Goal: Transaction & Acquisition: Purchase product/service

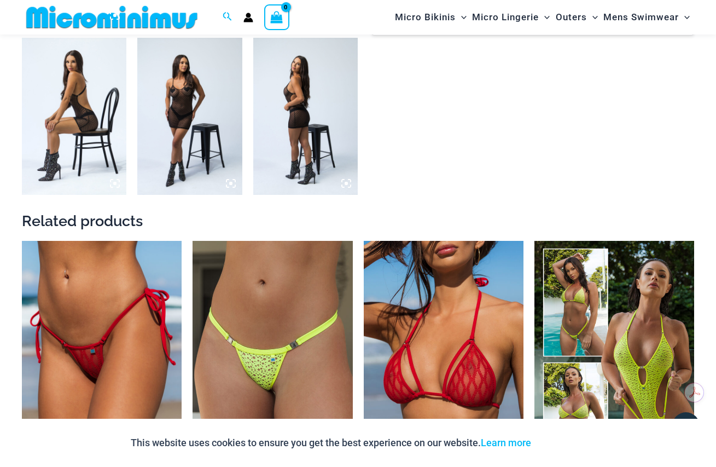
scroll to position [1084, 0]
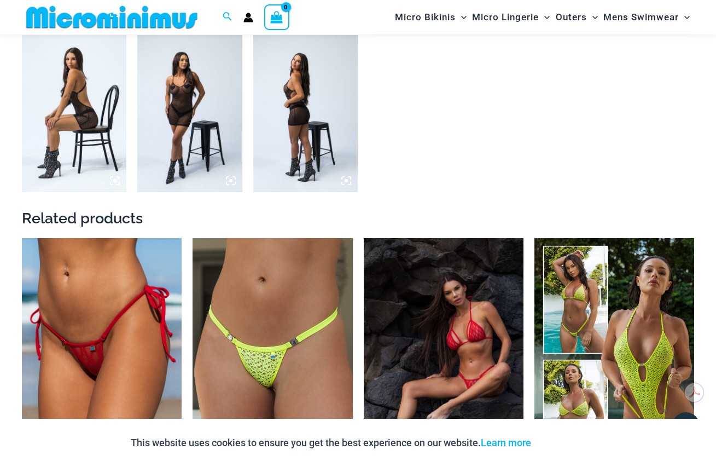
type input "**********"
click at [454, 336] on img at bounding box center [444, 357] width 160 height 239
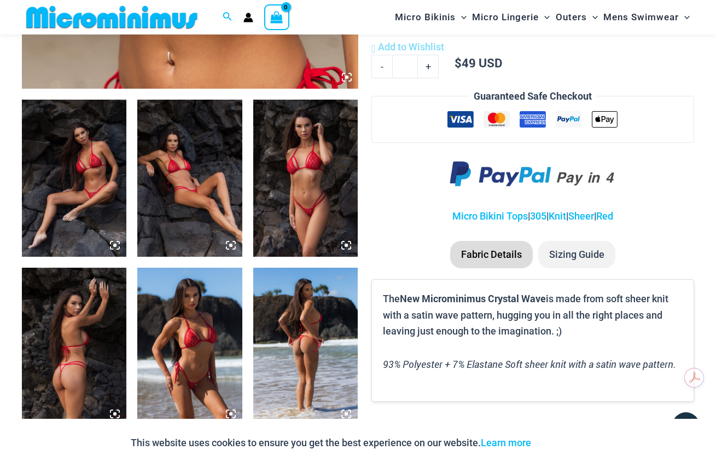
scroll to position [592, 0]
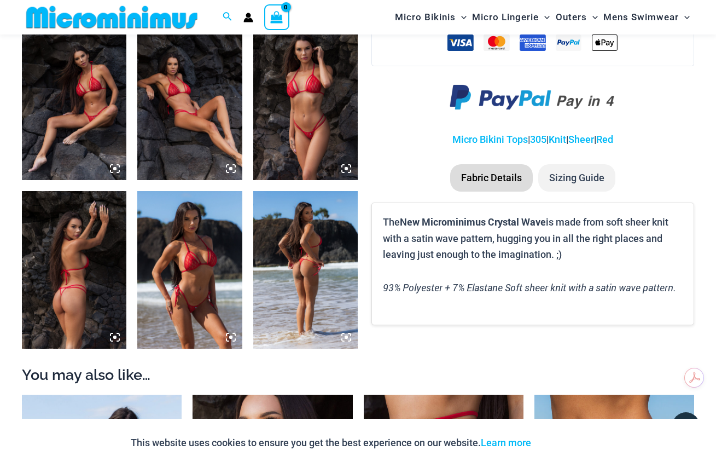
type input "**********"
click at [189, 285] on img at bounding box center [189, 269] width 104 height 157
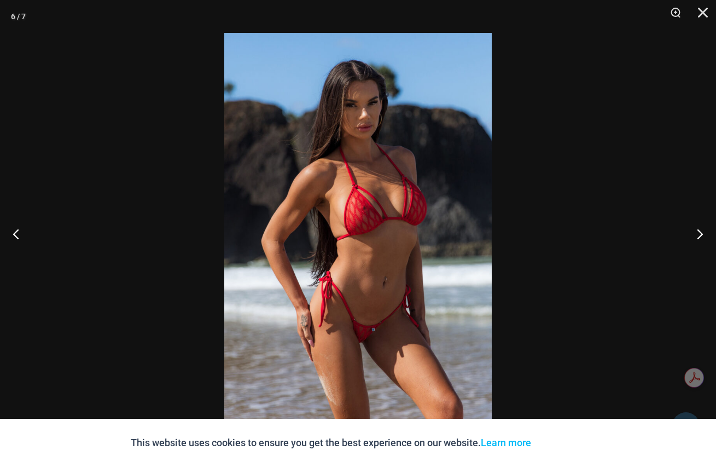
click at [380, 278] on img at bounding box center [357, 233] width 267 height 401
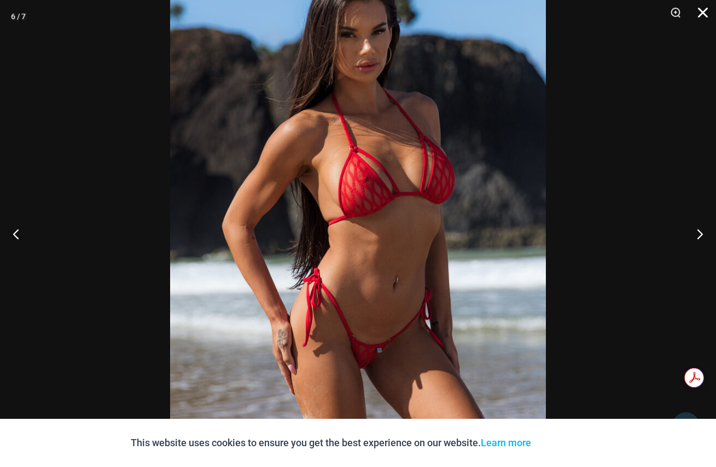
click at [704, 10] on button "Close" at bounding box center [698, 16] width 27 height 33
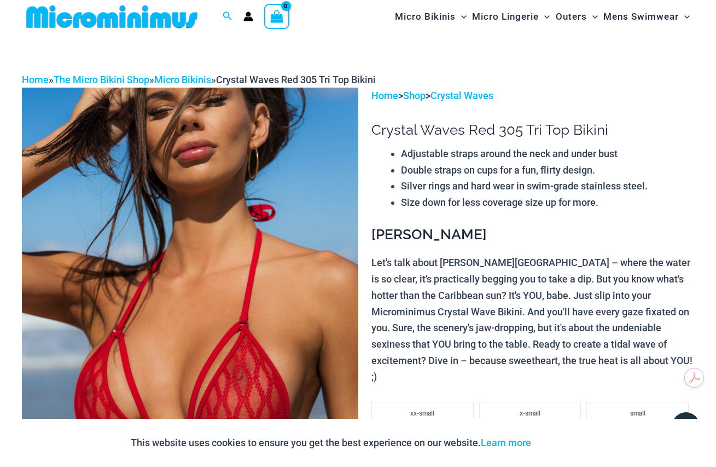
scroll to position [0, 0]
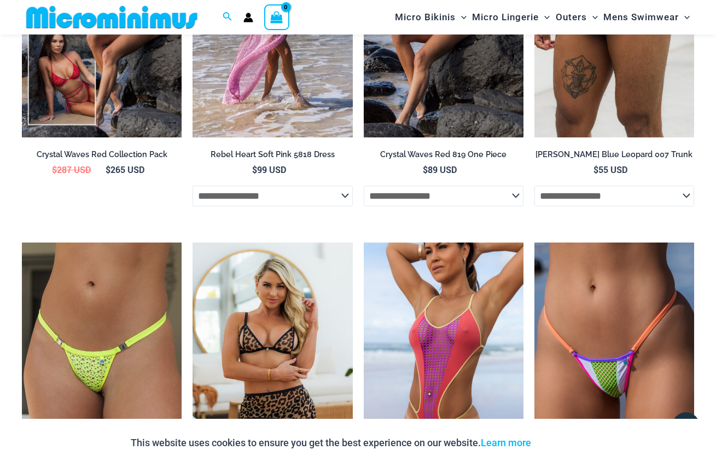
scroll to position [1352, 0]
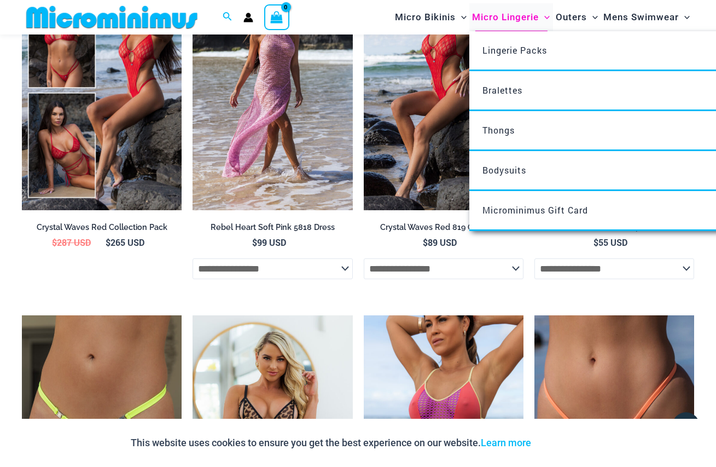
click at [513, 22] on span "Micro Lingerie" at bounding box center [505, 17] width 67 height 28
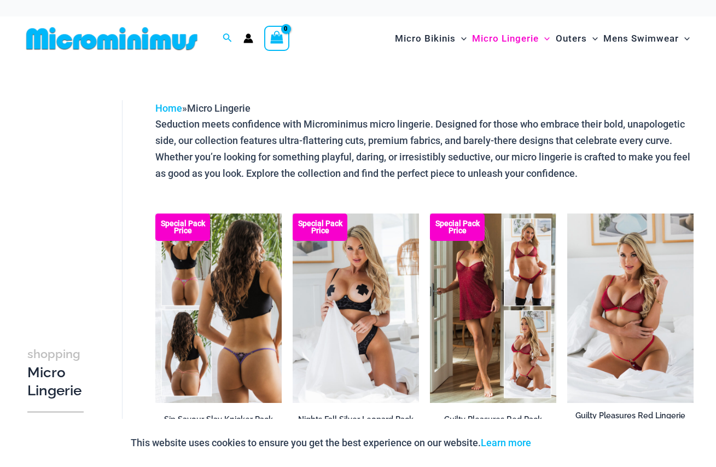
type input "**********"
click at [209, 334] on img at bounding box center [218, 307] width 126 height 189
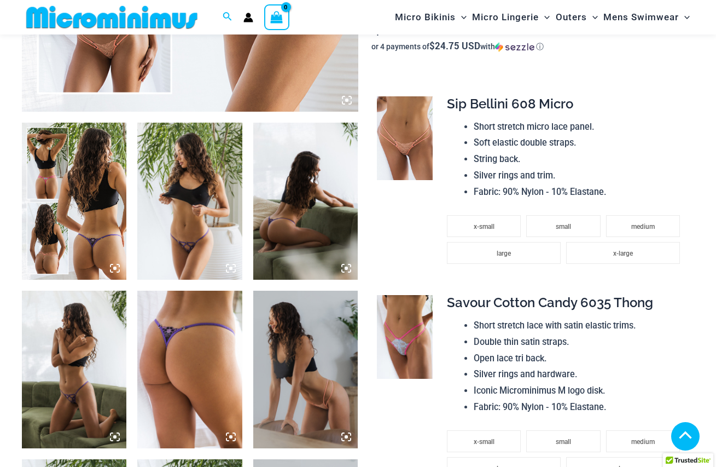
type input "**********"
drag, startPoint x: 0, startPoint y: 0, endPoint x: 185, endPoint y: 246, distance: 307.4
click at [185, 246] on img at bounding box center [189, 201] width 104 height 157
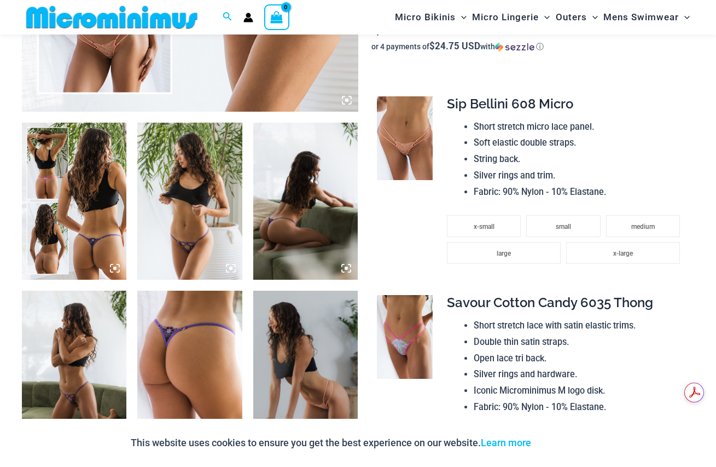
click at [233, 266] on icon at bounding box center [231, 268] width 10 height 10
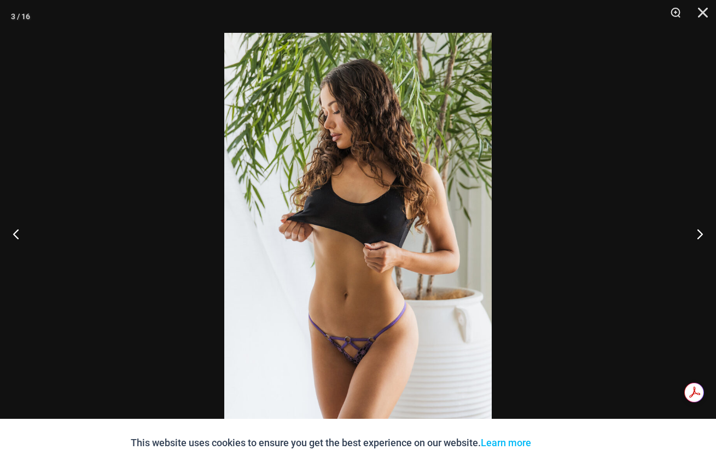
click at [343, 351] on img at bounding box center [357, 233] width 267 height 401
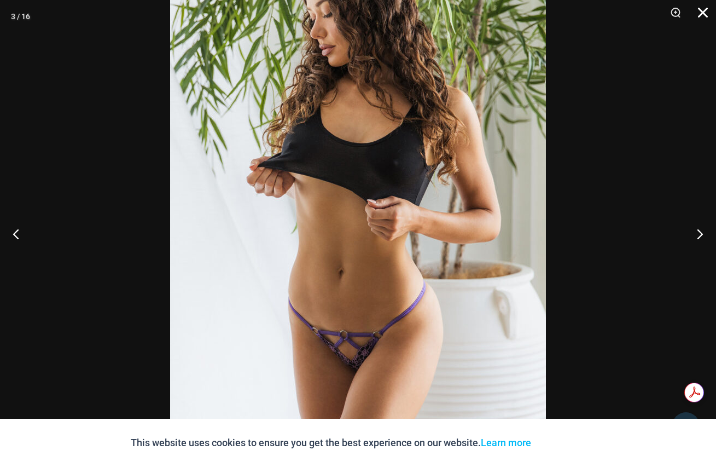
click at [701, 12] on button "Close" at bounding box center [698, 16] width 27 height 33
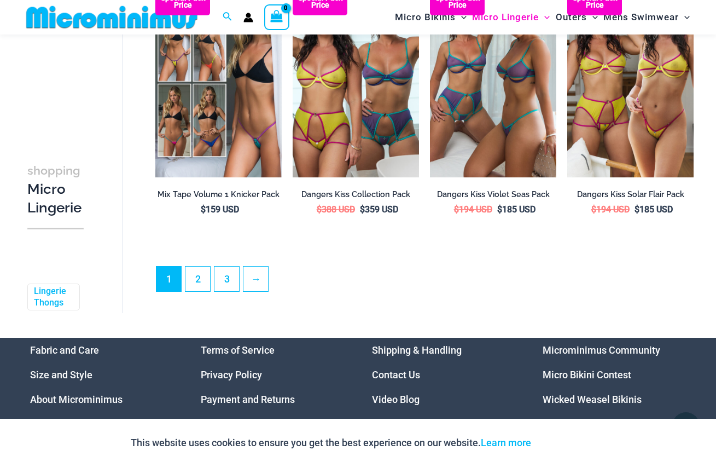
scroll to position [2297, 0]
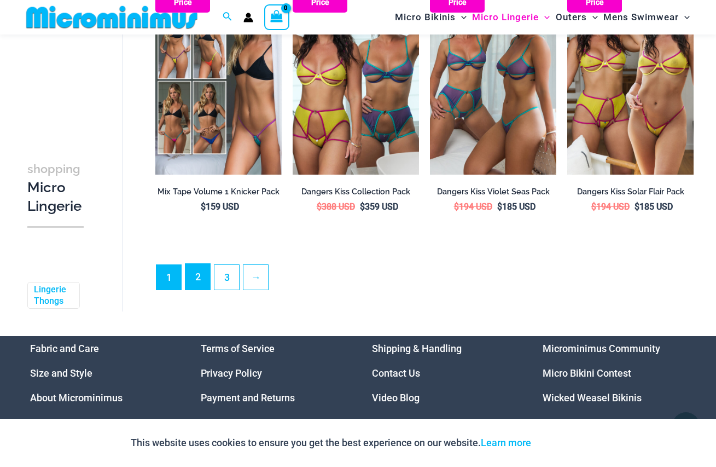
click at [195, 289] on link "2" at bounding box center [197, 277] width 25 height 26
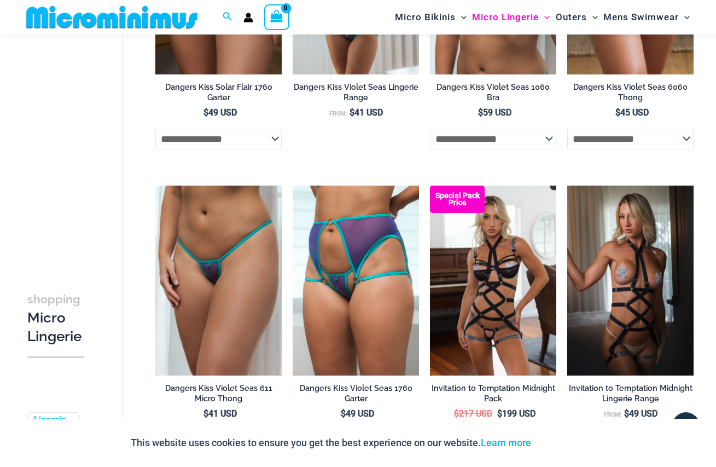
scroll to position [592, 0]
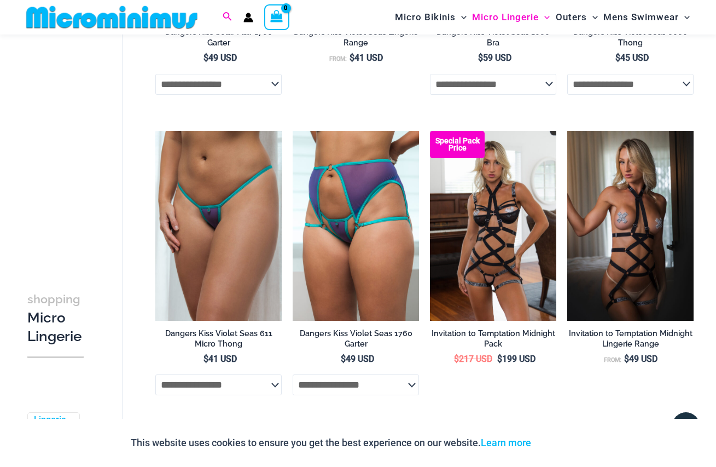
type input "**********"
click at [228, 16] on icon "Search icon link" at bounding box center [227, 17] width 9 height 10
type input "*****"
click button "Search" at bounding box center [0, 0] width 0 height 0
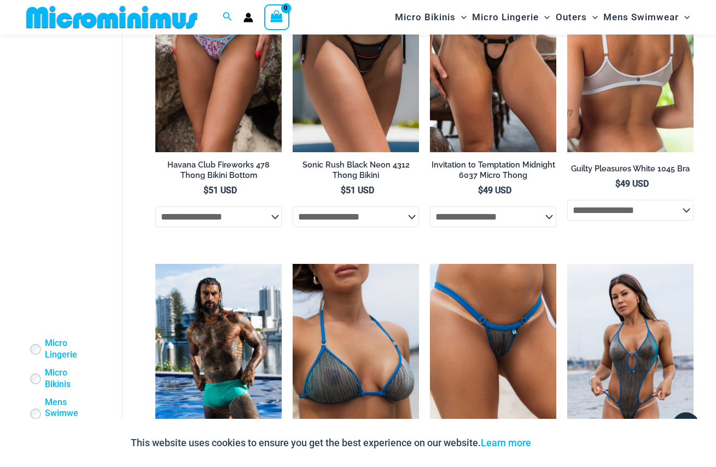
scroll to position [2015, 0]
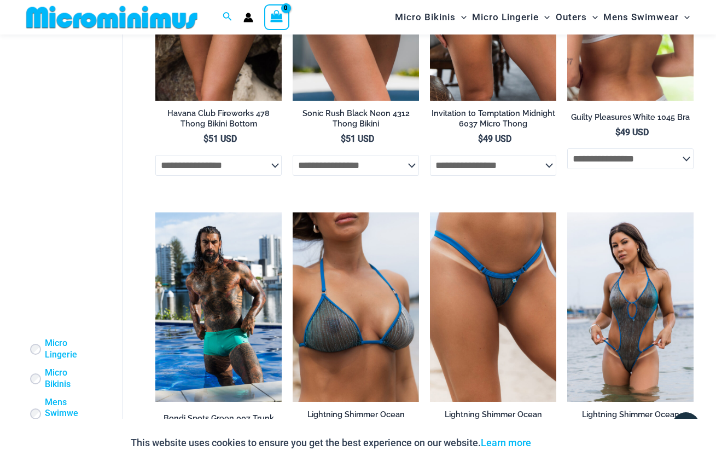
click at [595, 92] on img at bounding box center [630, 5] width 126 height 189
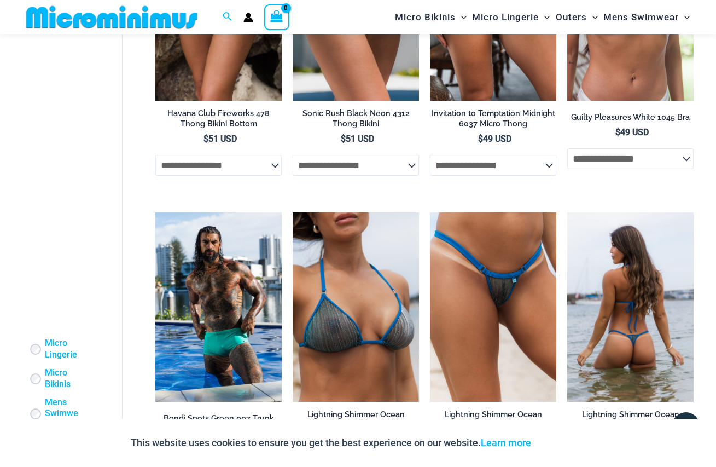
click at [634, 354] on img at bounding box center [630, 306] width 126 height 189
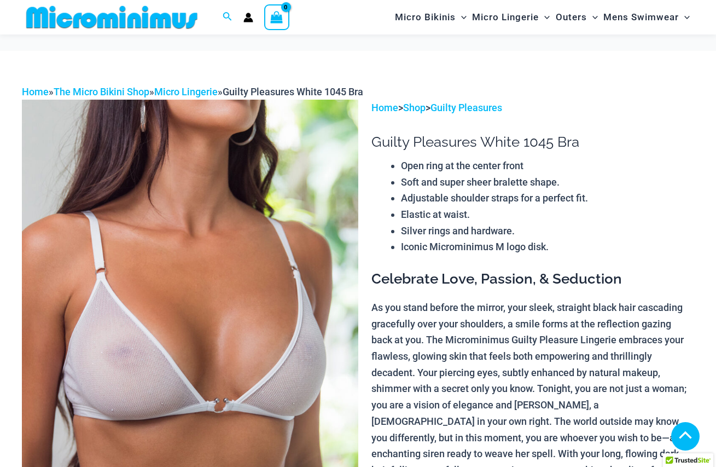
type input "**********"
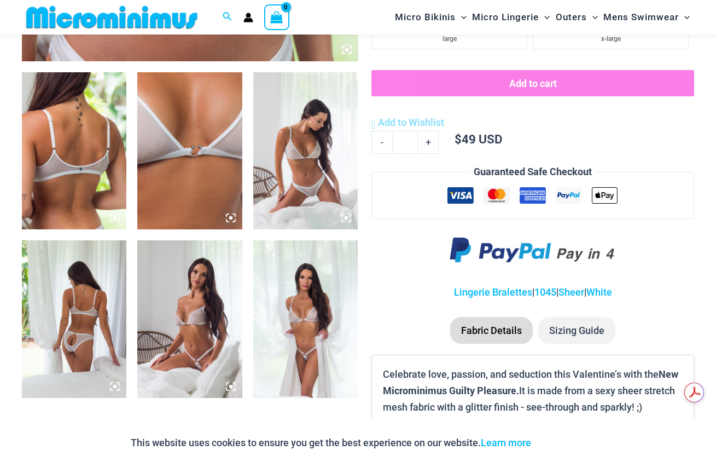
click at [347, 218] on icon at bounding box center [346, 217] width 3 height 3
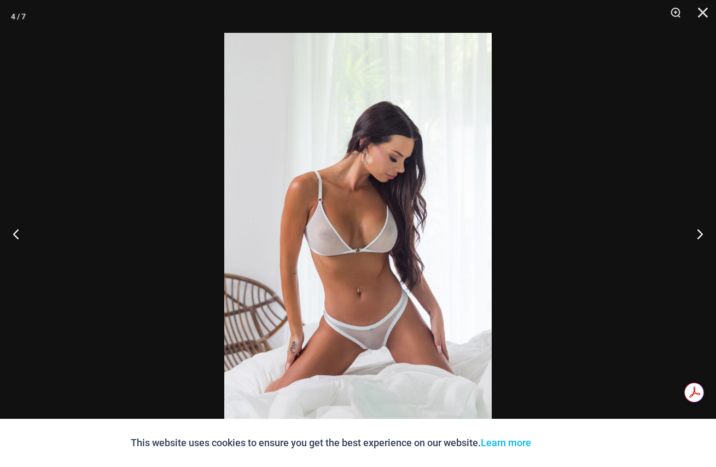
click at [379, 324] on img at bounding box center [357, 233] width 267 height 401
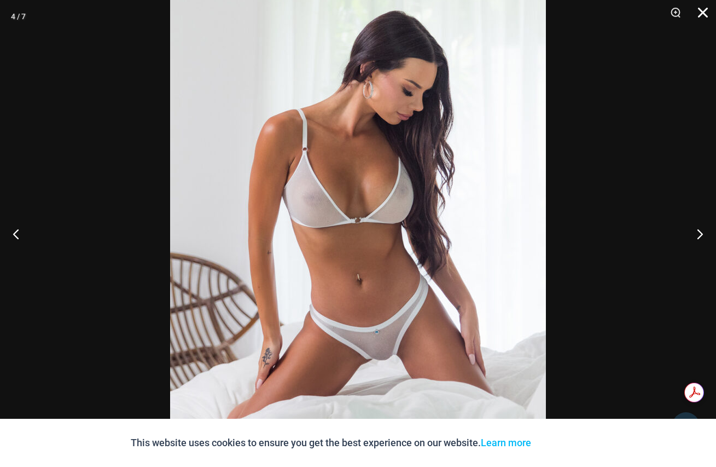
click at [707, 10] on button "Close" at bounding box center [698, 16] width 27 height 33
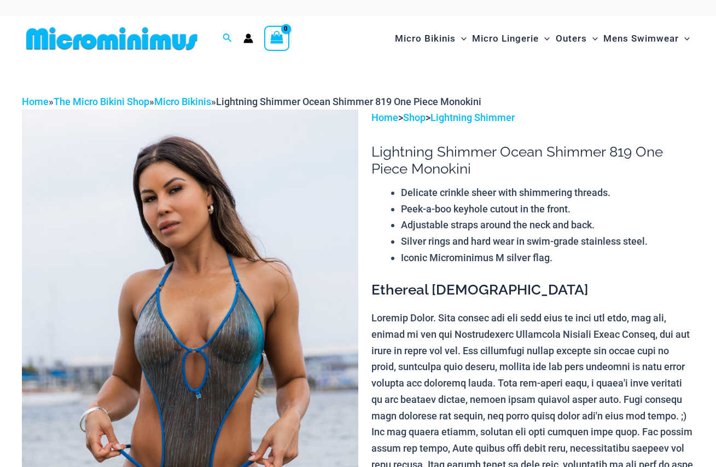
scroll to position [219, 0]
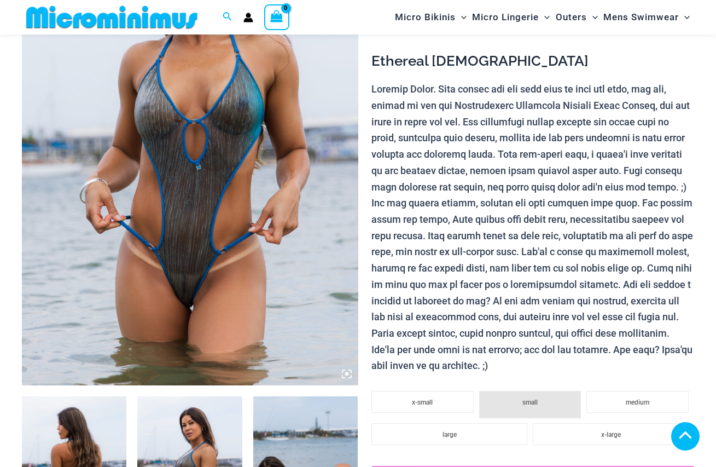
type input "**********"
click at [348, 379] on icon at bounding box center [347, 374] width 10 height 10
click at [345, 379] on icon at bounding box center [347, 374] width 10 height 10
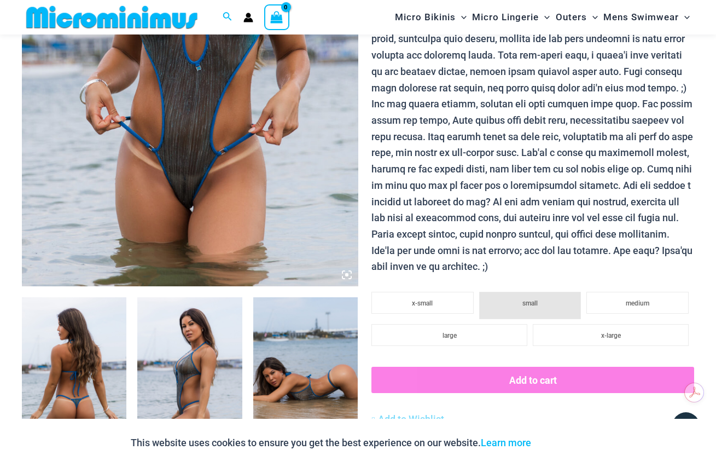
scroll to position [264, 0]
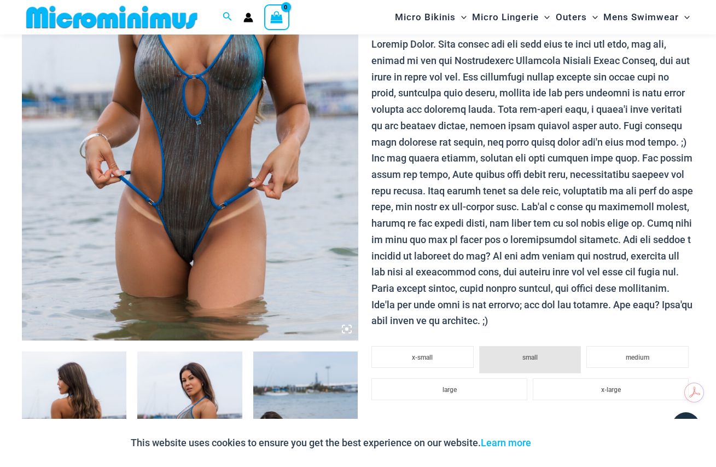
click at [185, 176] on img at bounding box center [190, 88] width 336 height 504
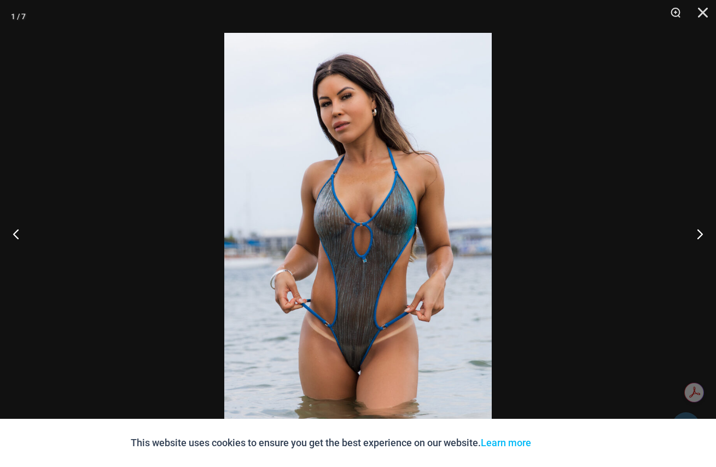
click at [398, 261] on img at bounding box center [357, 233] width 267 height 401
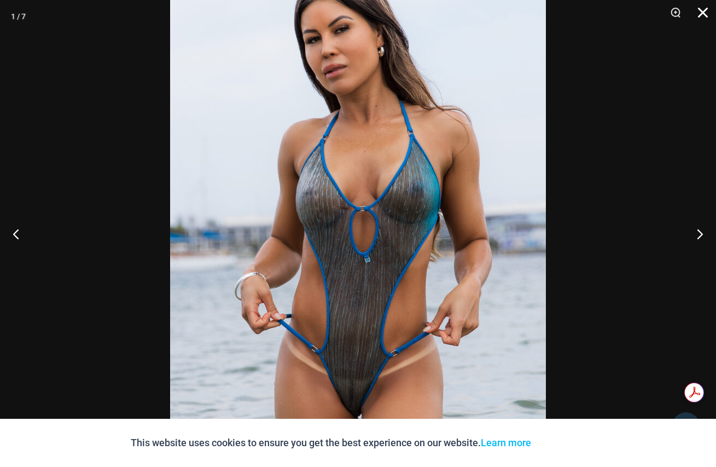
click at [701, 12] on button "Close" at bounding box center [698, 16] width 27 height 33
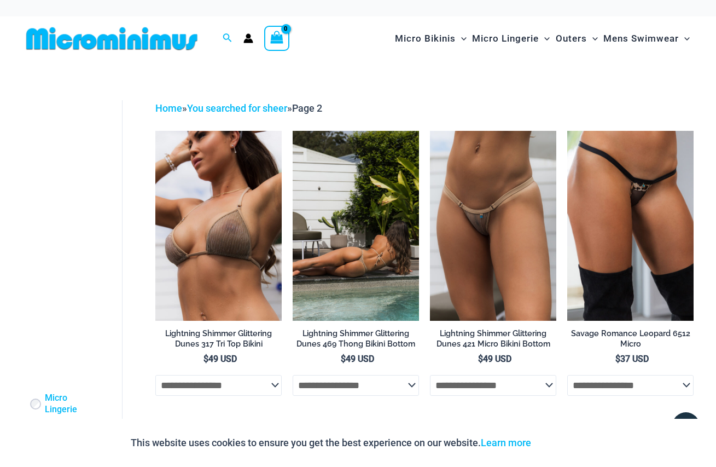
type input "**********"
click at [341, 284] on img at bounding box center [356, 225] width 126 height 189
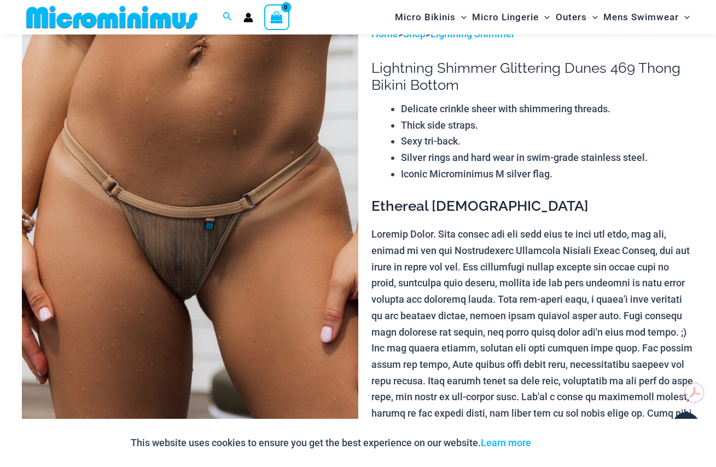
scroll to position [45, 0]
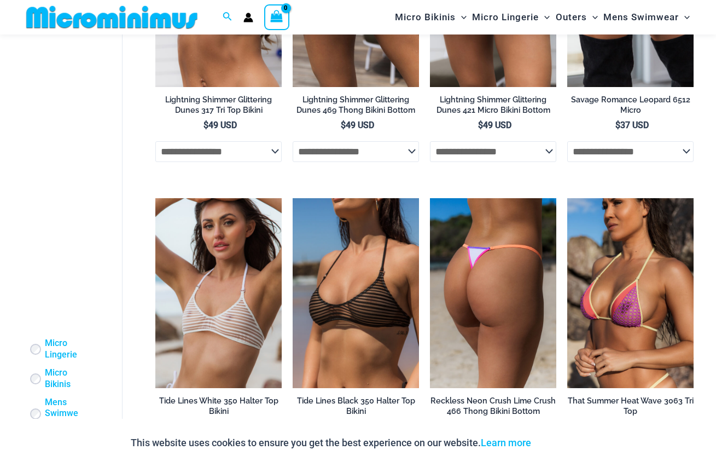
scroll to position [265, 0]
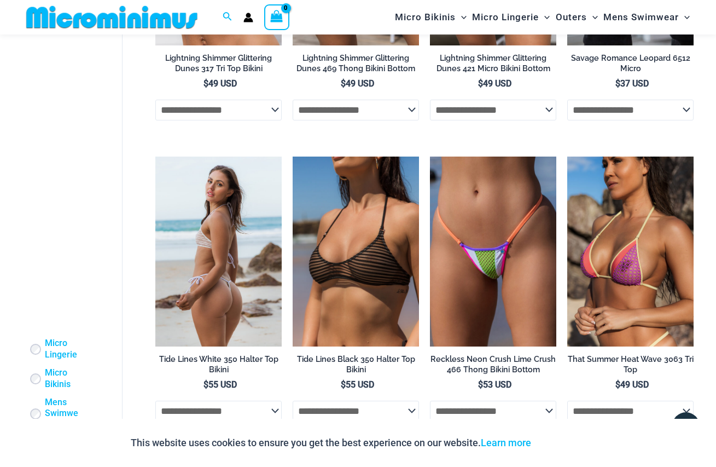
click at [192, 266] on img at bounding box center [218, 250] width 126 height 189
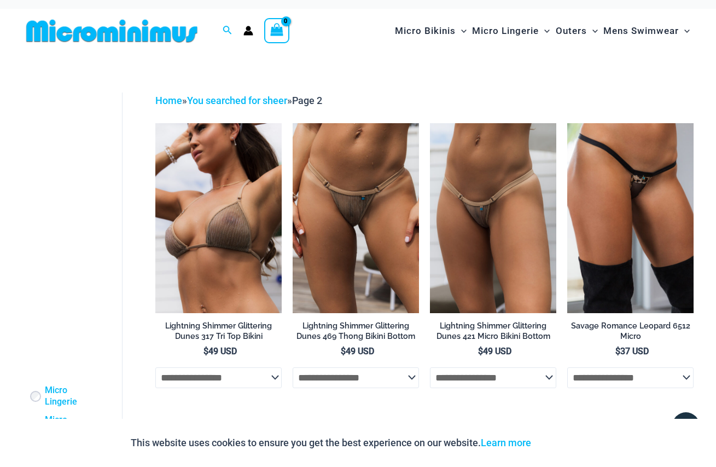
scroll to position [0, 0]
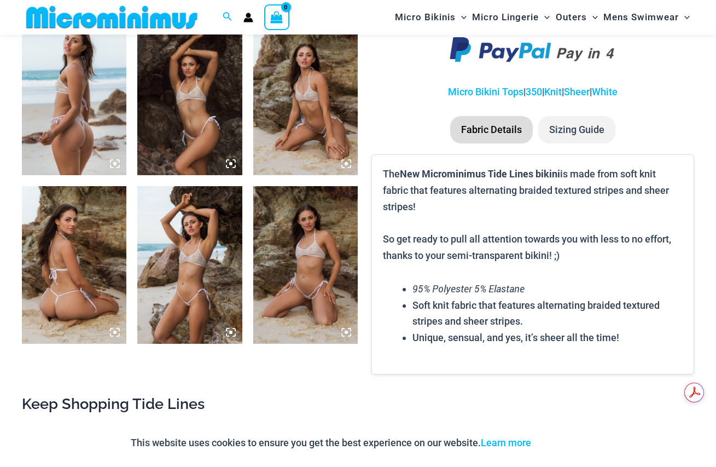
type input "**********"
click at [230, 330] on icon at bounding box center [231, 332] width 10 height 10
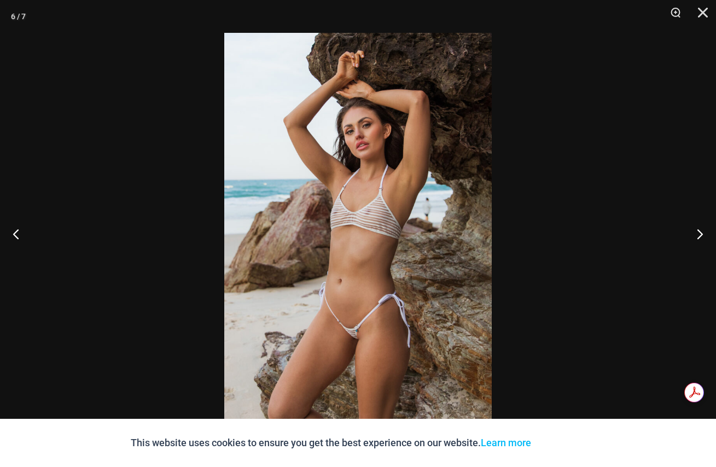
click at [360, 326] on img at bounding box center [357, 233] width 267 height 401
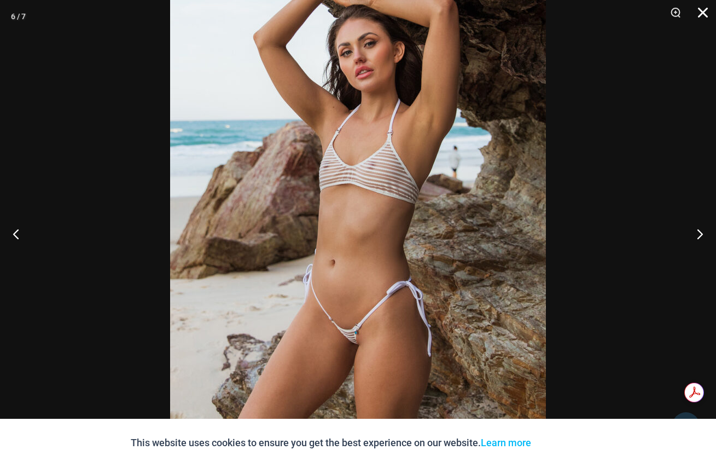
click at [701, 9] on button "Close" at bounding box center [698, 16] width 27 height 33
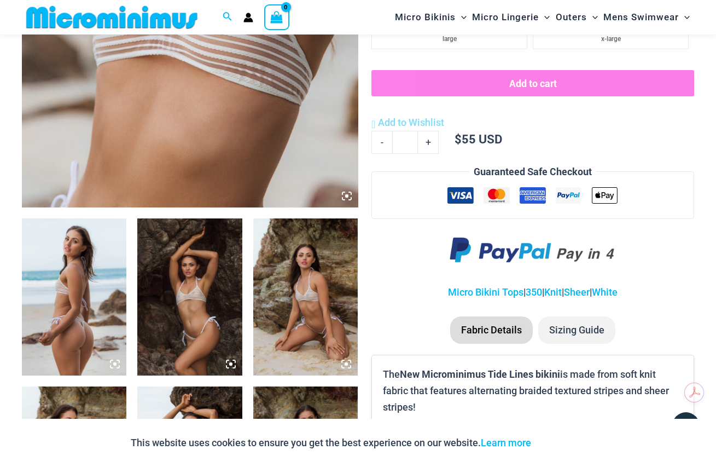
scroll to position [378, 0]
